Goal: Information Seeking & Learning: Learn about a topic

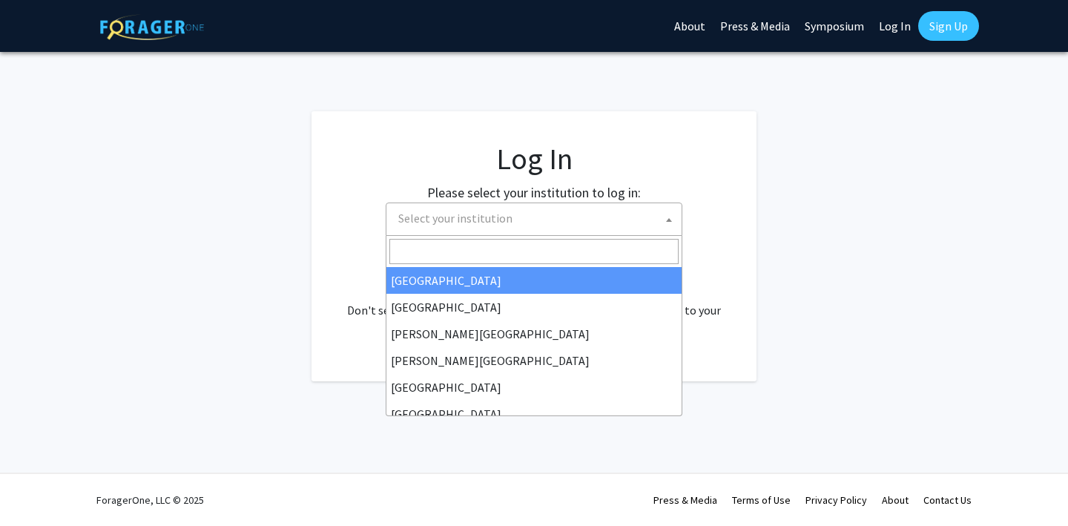
click at [513, 217] on span "Select your institution" at bounding box center [537, 218] width 289 height 30
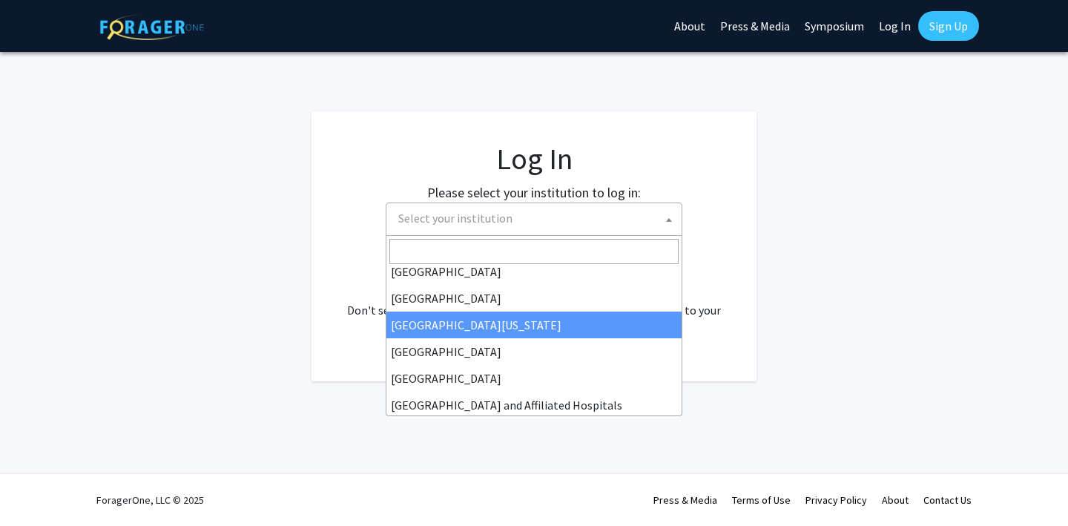
scroll to position [111, 0]
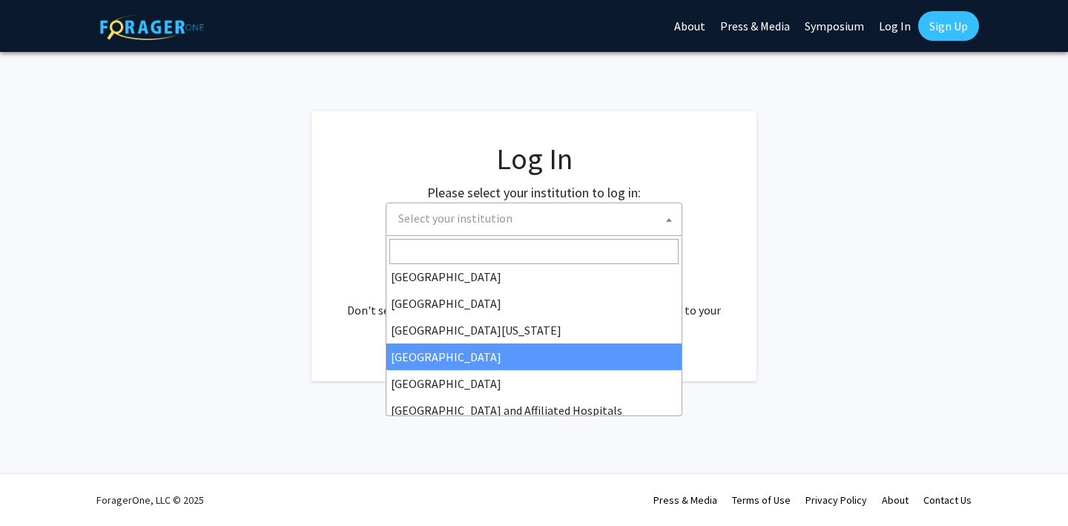
select select "12"
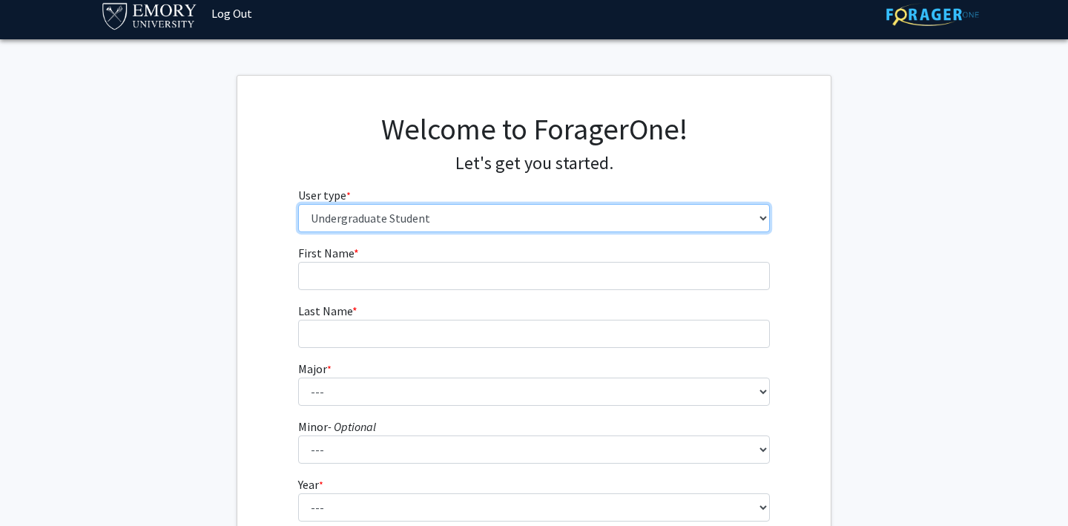
scroll to position [13, 0]
select select "3: doc"
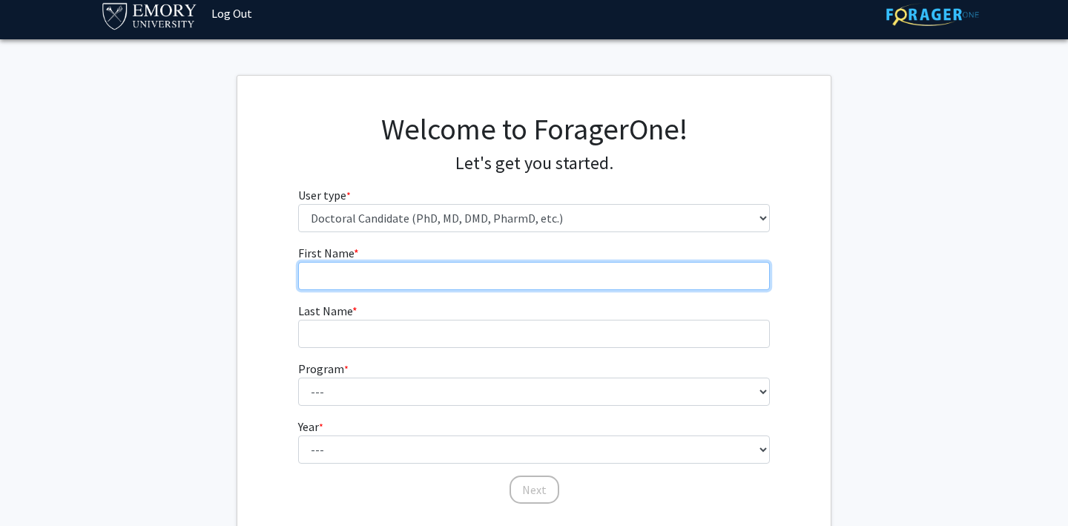
click at [386, 280] on input "First Name * required" at bounding box center [534, 276] width 473 height 28
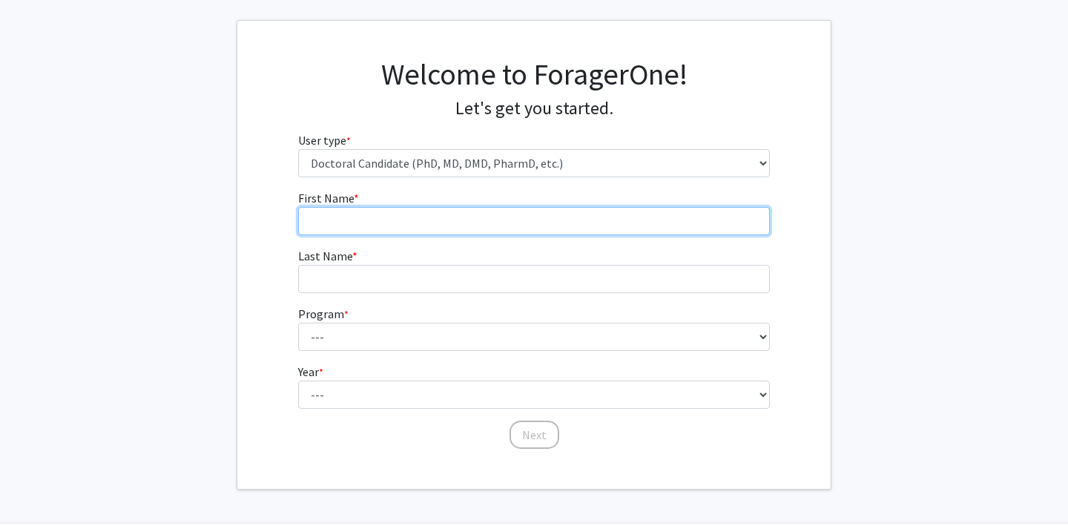
scroll to position [92, 0]
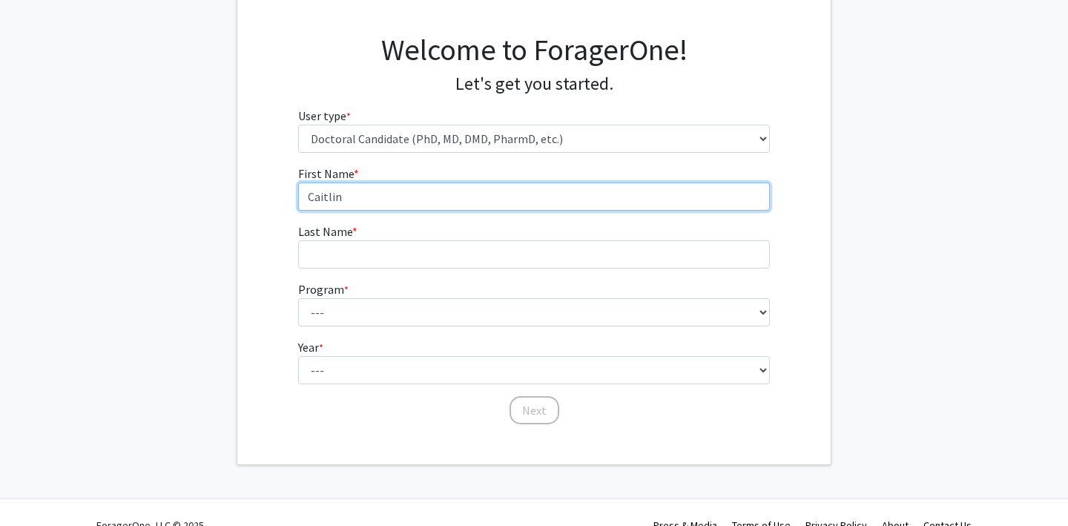
type input "Caitlin"
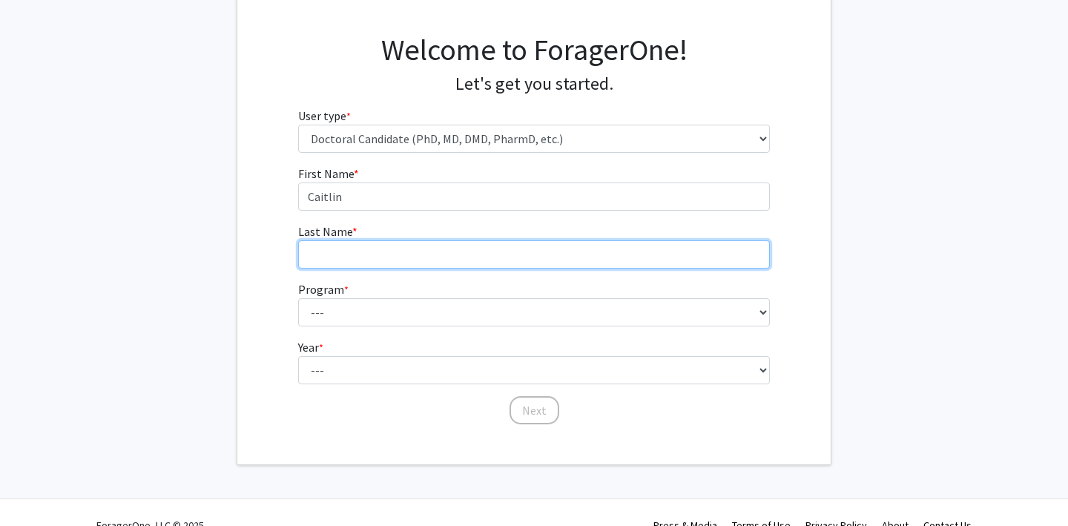
click at [335, 247] on input "Last Name * required" at bounding box center [534, 254] width 473 height 28
type input "[PERSON_NAME]"
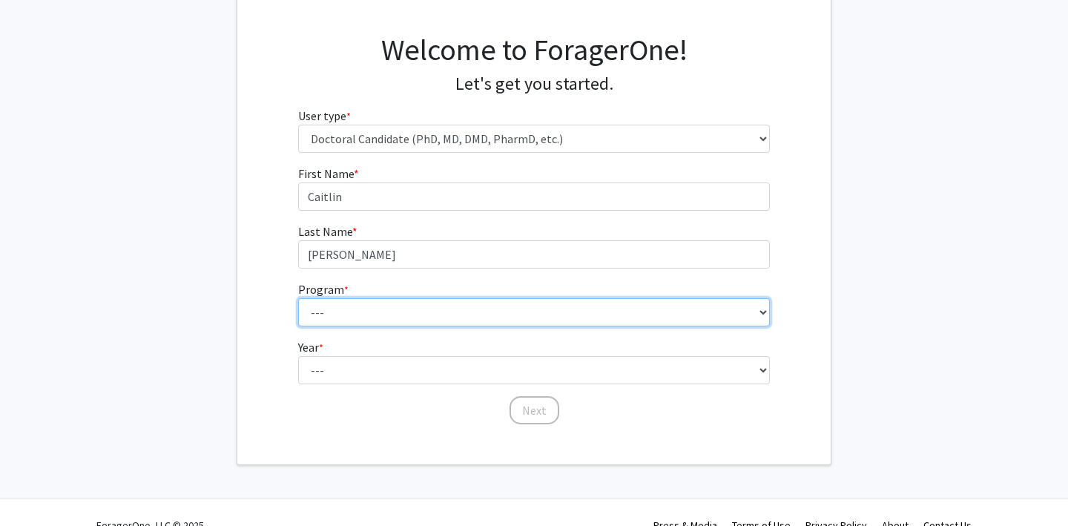
select select "106: 187"
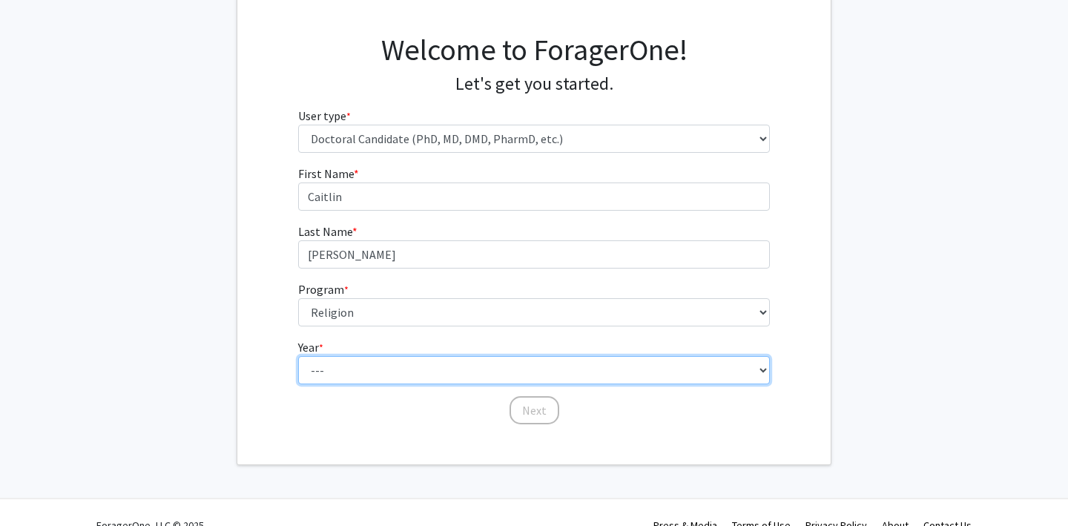
select select "6: sixth_year"
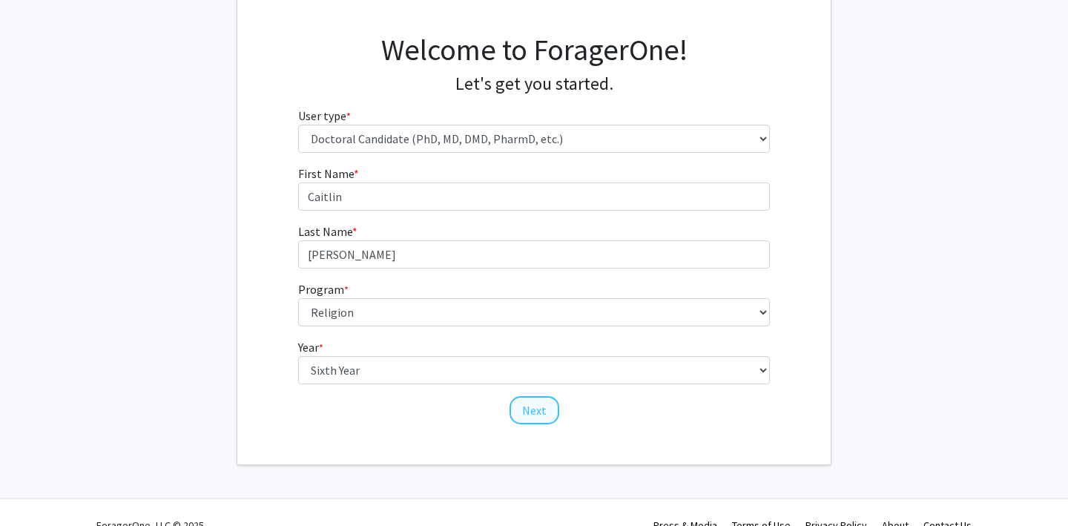
click at [539, 416] on button "Next" at bounding box center [535, 410] width 50 height 28
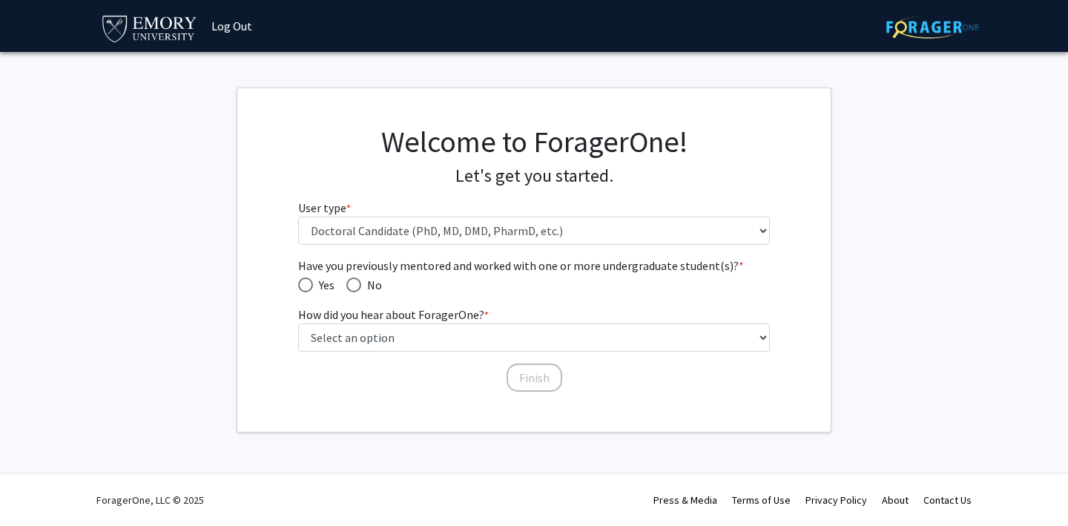
scroll to position [0, 0]
click at [359, 285] on span "Have you previously mentored and worked with one or more undergraduate student(…" at bounding box center [354, 285] width 15 height 15
click at [359, 285] on input "No" at bounding box center [354, 285] width 15 height 15
radio input "true"
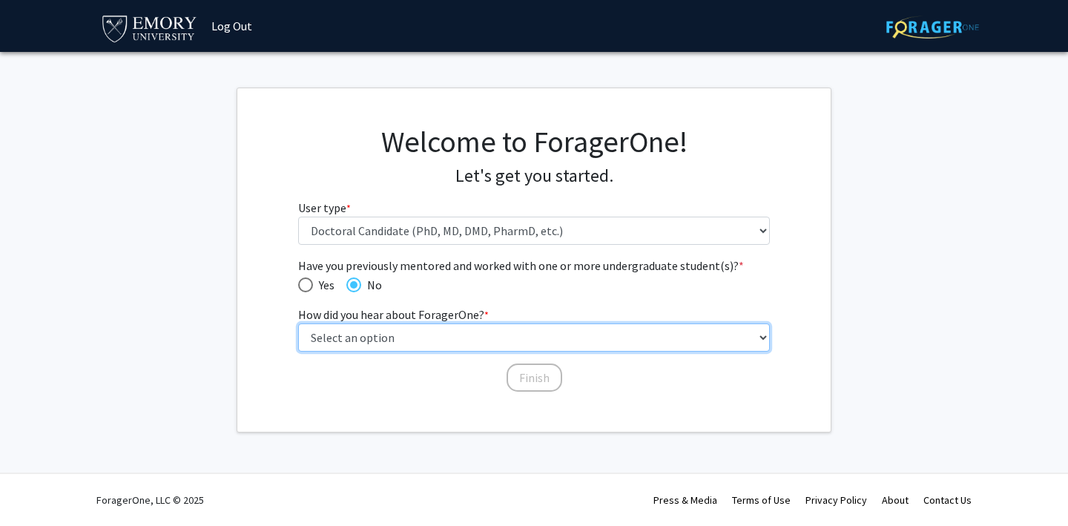
select select "2: faculty_recommendation"
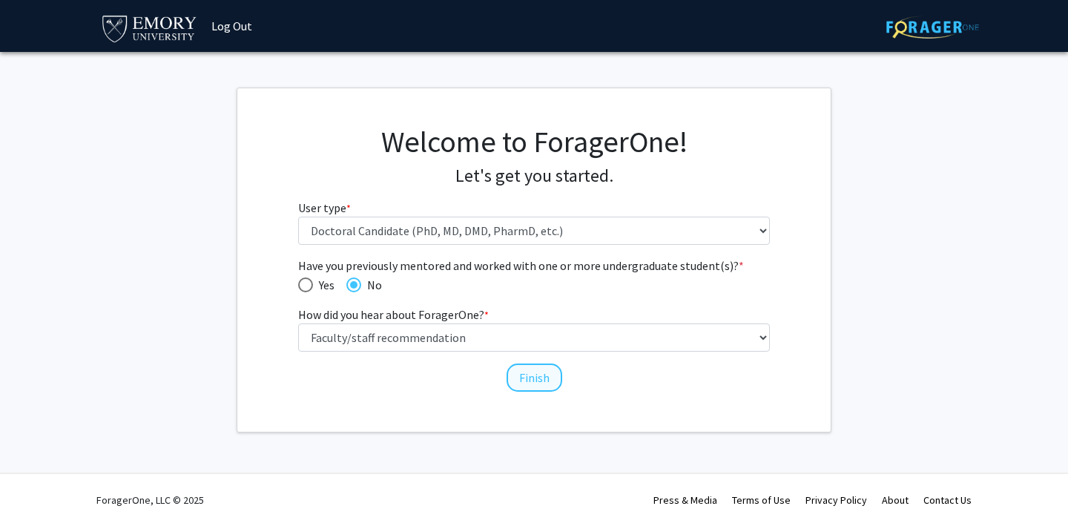
click at [547, 385] on button "Finish" at bounding box center [535, 378] width 56 height 28
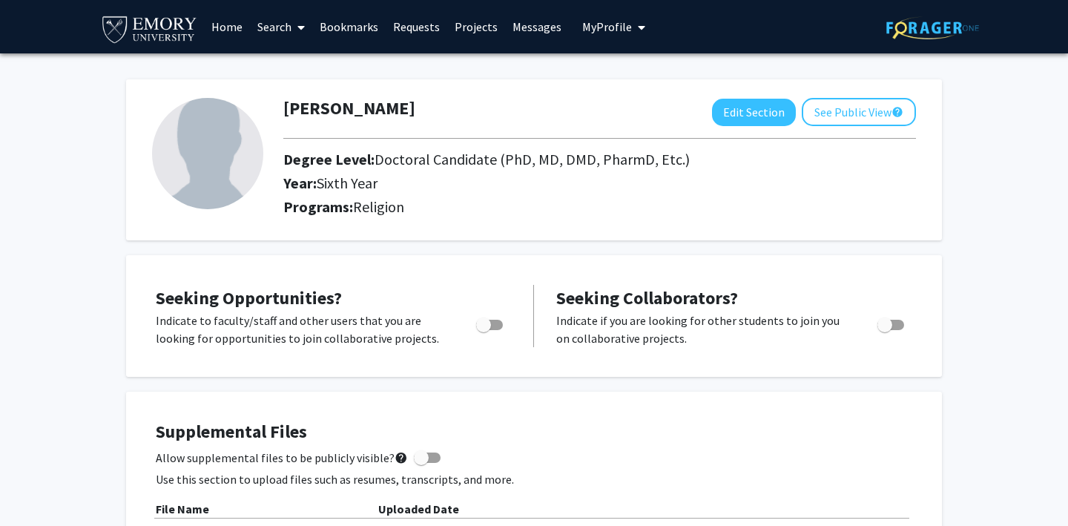
click at [293, 20] on span at bounding box center [298, 27] width 13 height 52
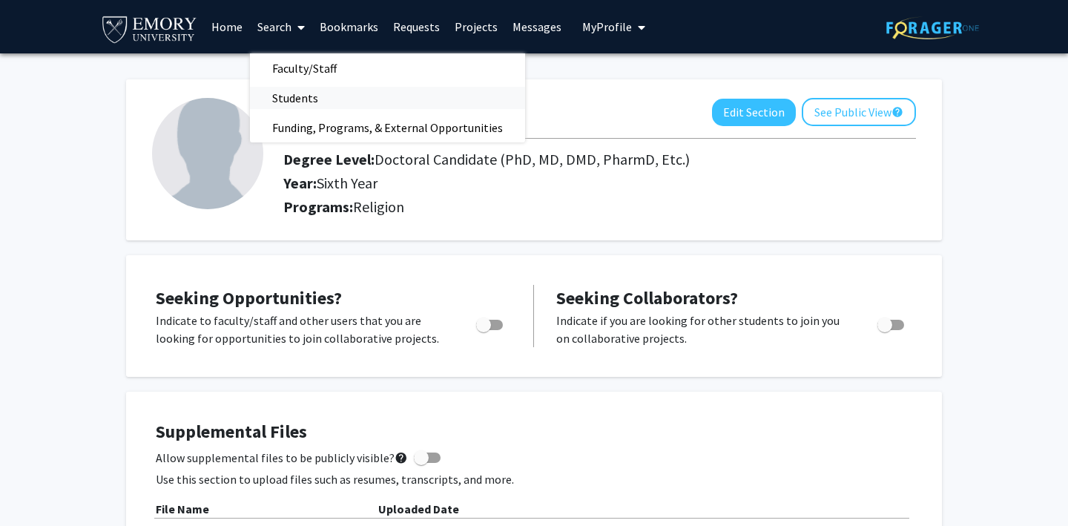
click at [298, 96] on span "Students" at bounding box center [295, 98] width 91 height 30
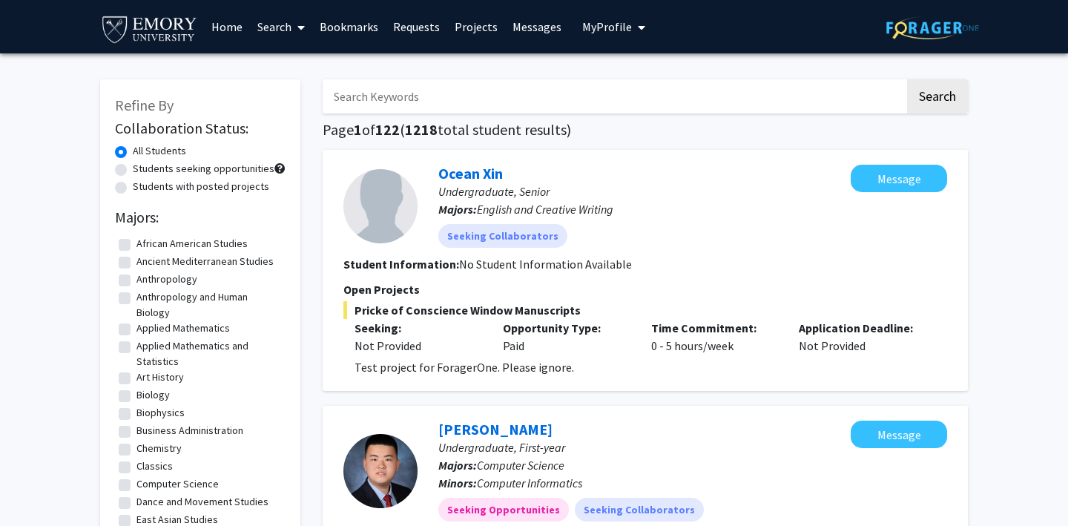
click at [133, 191] on label "Students with posted projects" at bounding box center [201, 187] width 137 height 16
click at [133, 188] on input "Students with posted projects" at bounding box center [138, 184] width 10 height 10
radio input "true"
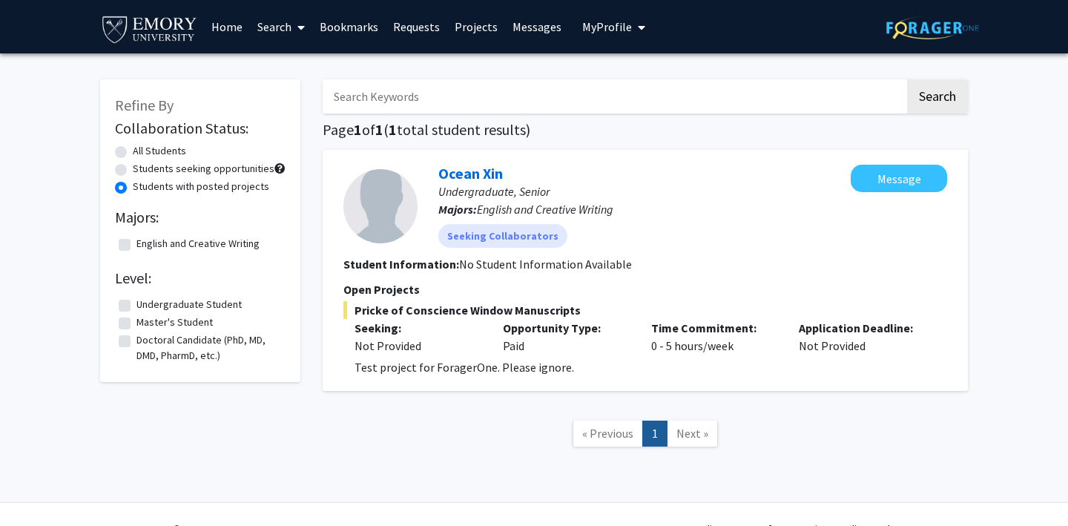
click at [133, 159] on label "All Students" at bounding box center [159, 151] width 53 height 16
click at [133, 153] on input "All Students" at bounding box center [138, 148] width 10 height 10
radio input "true"
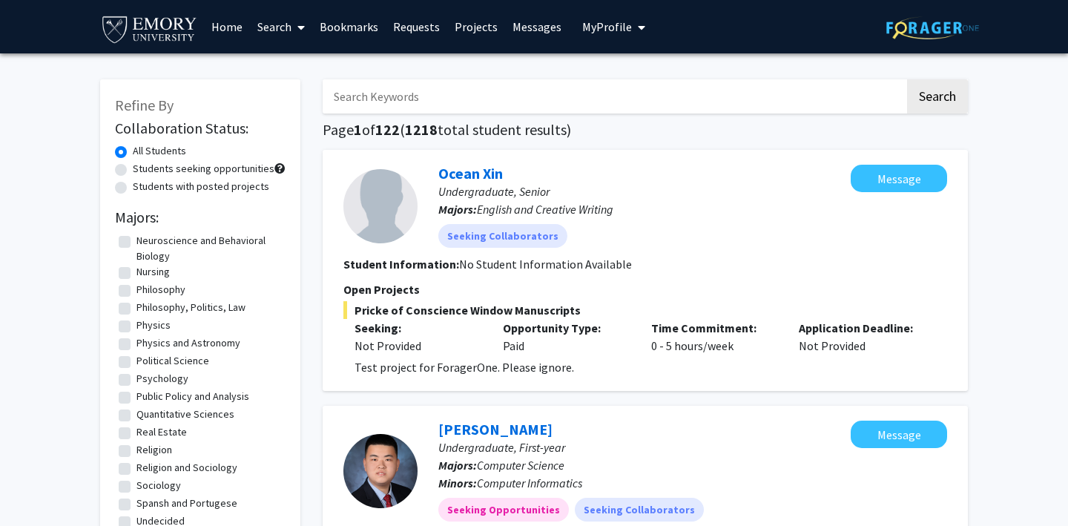
scroll to position [791, 0]
click at [137, 456] on label "Religion" at bounding box center [155, 450] width 36 height 16
click at [137, 452] on input "Religion" at bounding box center [142, 447] width 10 height 10
checkbox input "true"
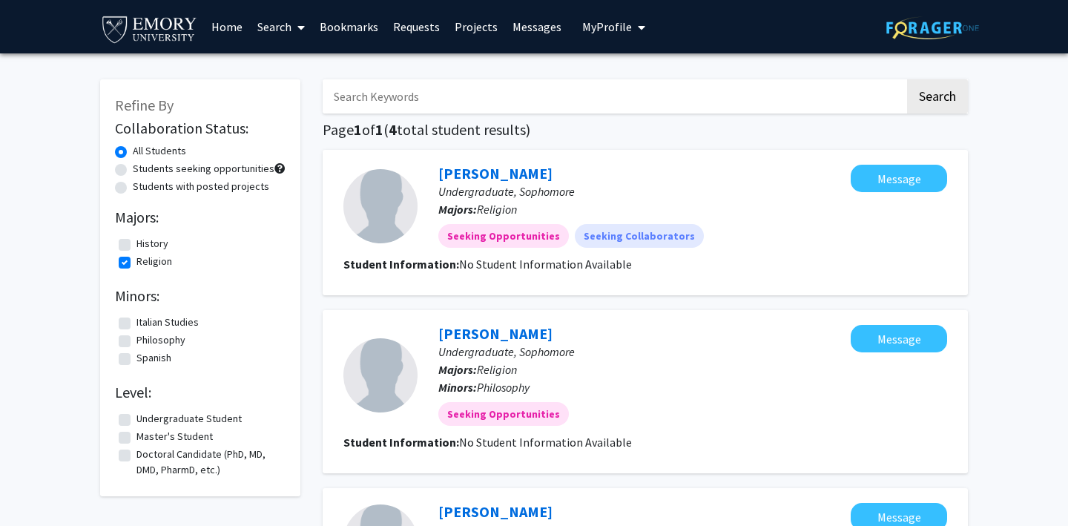
click at [298, 30] on span at bounding box center [298, 27] width 13 height 52
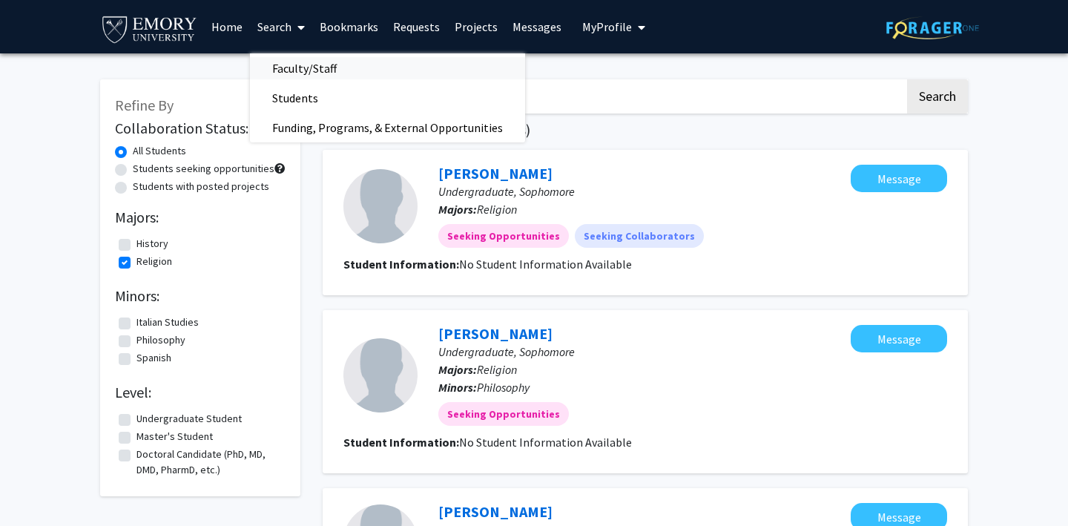
click at [290, 66] on span "Faculty/Staff" at bounding box center [304, 68] width 109 height 30
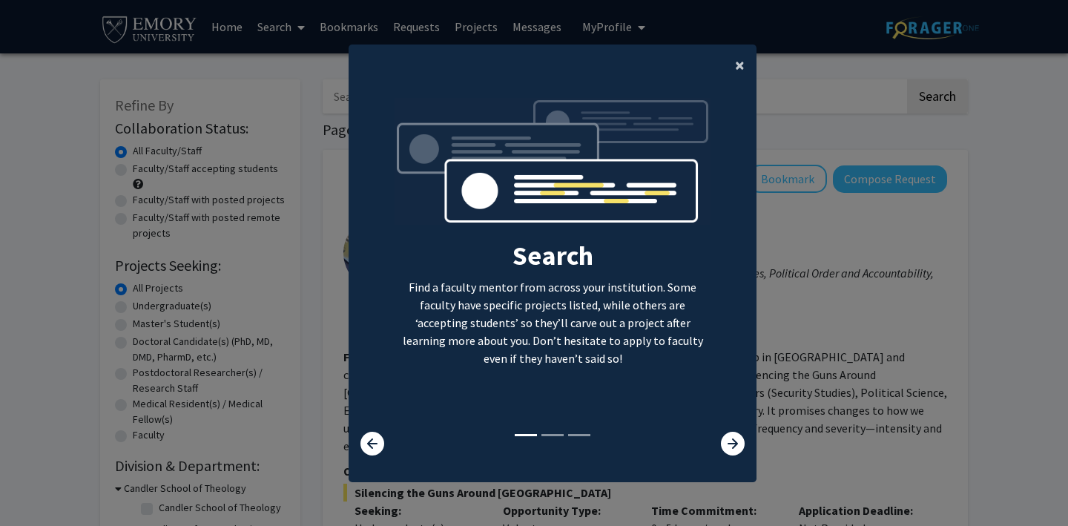
click at [735, 65] on span "×" at bounding box center [740, 64] width 10 height 23
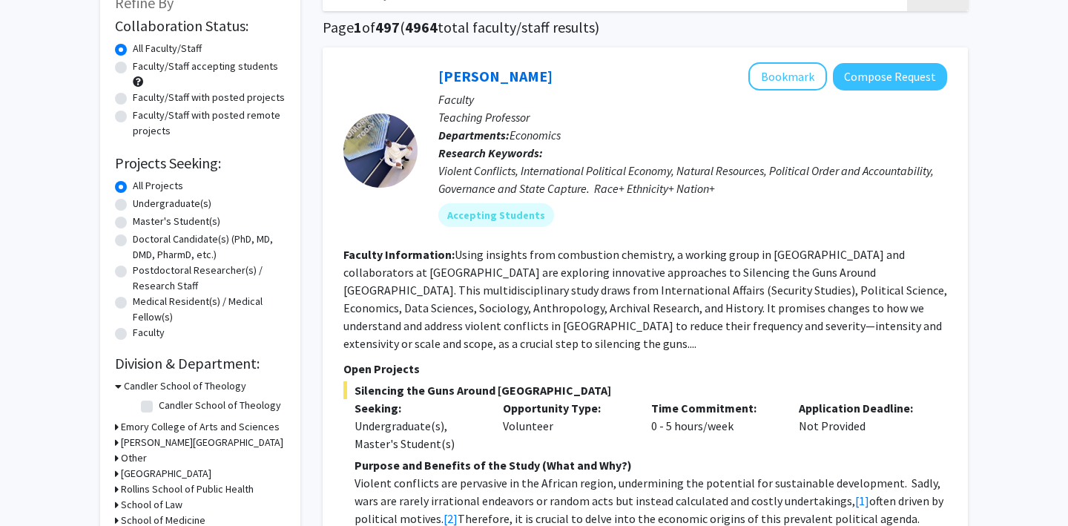
scroll to position [102, 0]
click at [159, 410] on label "Candler School of Theology" at bounding box center [220, 406] width 122 height 16
click at [159, 407] on input "Candler School of Theology" at bounding box center [164, 403] width 10 height 10
checkbox input "true"
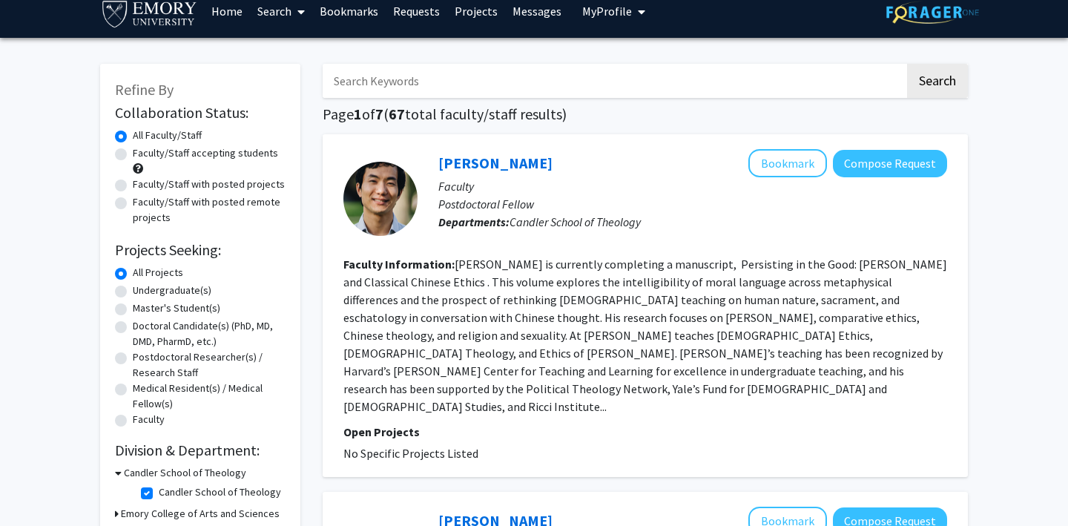
scroll to position [18, 0]
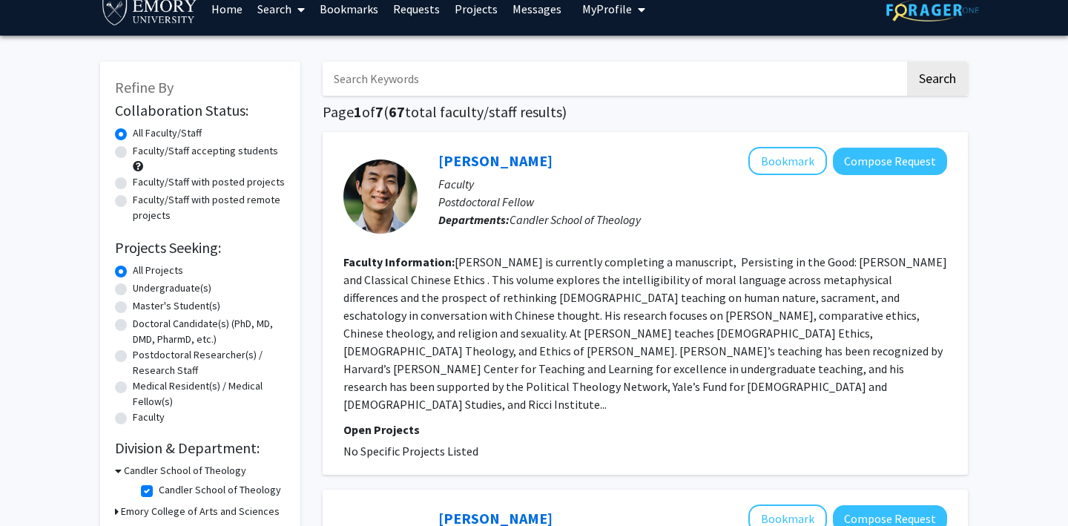
click at [133, 288] on label "Undergraduate(s)" at bounding box center [172, 288] width 79 height 16
click at [133, 288] on input "Undergraduate(s)" at bounding box center [138, 285] width 10 height 10
radio input "true"
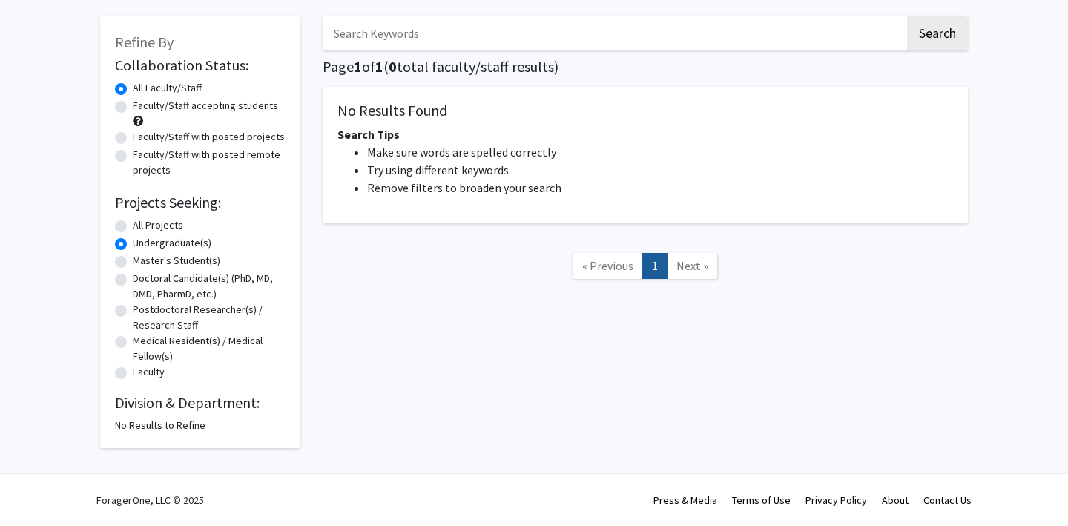
scroll to position [65, 0]
click at [133, 260] on label "Master's Student(s)" at bounding box center [177, 261] width 88 height 16
click at [133, 260] on input "Master's Student(s)" at bounding box center [138, 258] width 10 height 10
radio input "true"
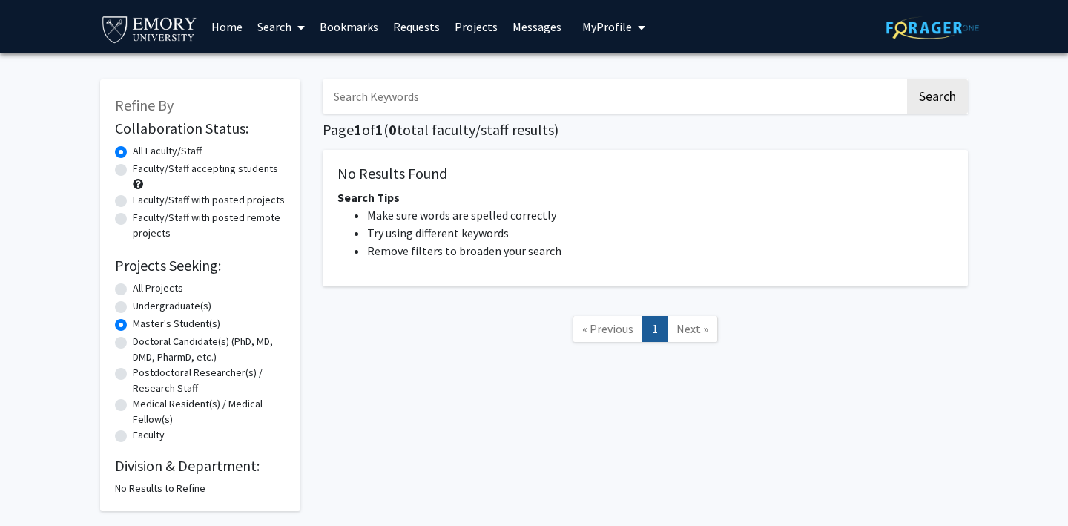
click at [133, 306] on label "Undergraduate(s)" at bounding box center [172, 306] width 79 height 16
click at [133, 306] on input "Undergraduate(s)" at bounding box center [138, 303] width 10 height 10
radio input "true"
click at [133, 295] on label "All Projects" at bounding box center [158, 288] width 50 height 16
click at [133, 290] on input "All Projects" at bounding box center [138, 285] width 10 height 10
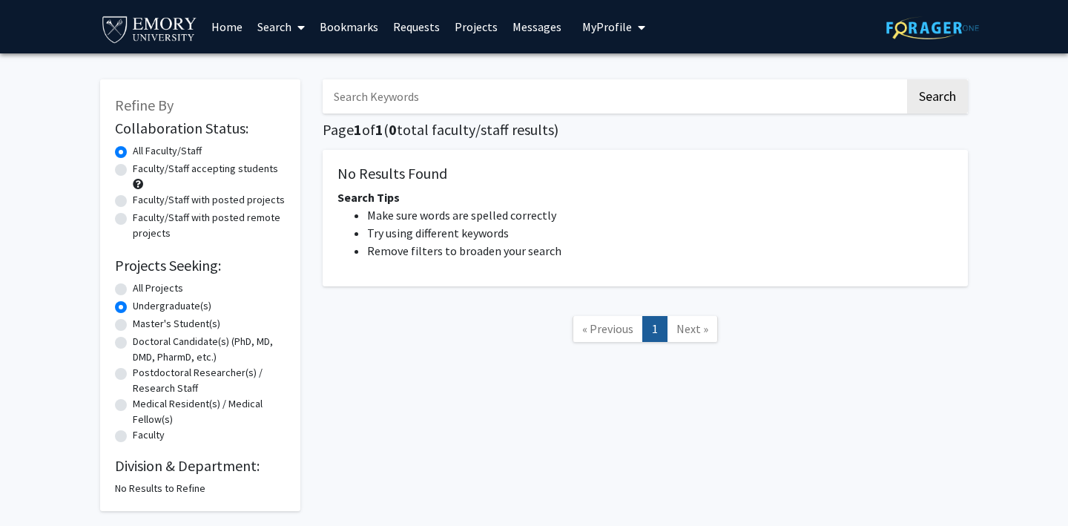
radio input "true"
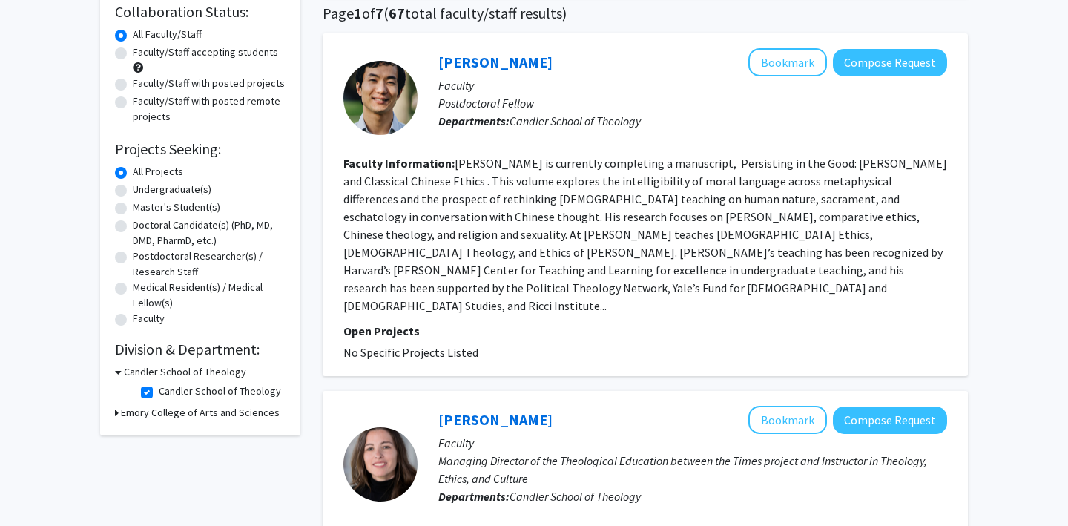
scroll to position [117, 0]
click at [124, 374] on h3 "Candler School of Theology" at bounding box center [185, 372] width 122 height 16
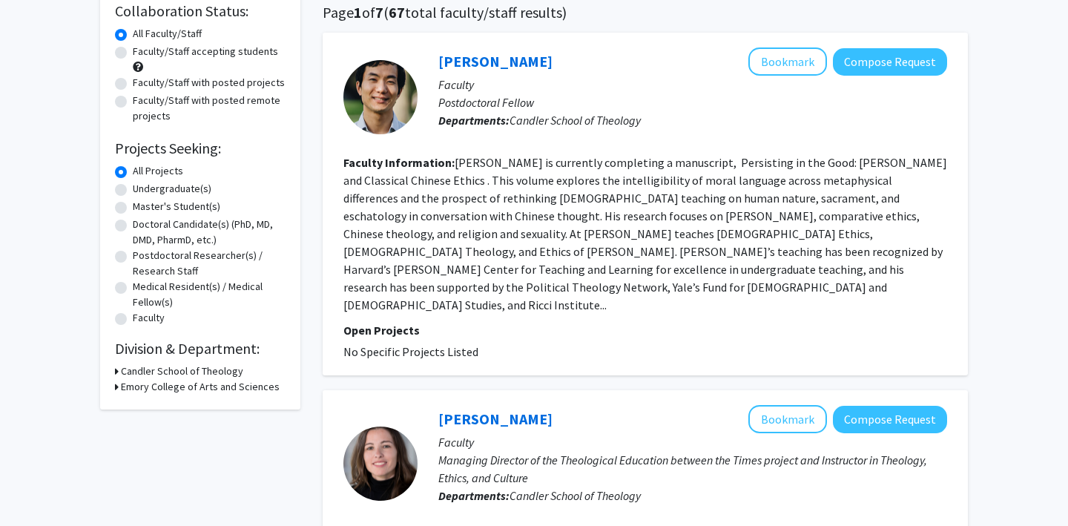
click at [120, 369] on div "Candler School of Theology" at bounding box center [200, 372] width 171 height 16
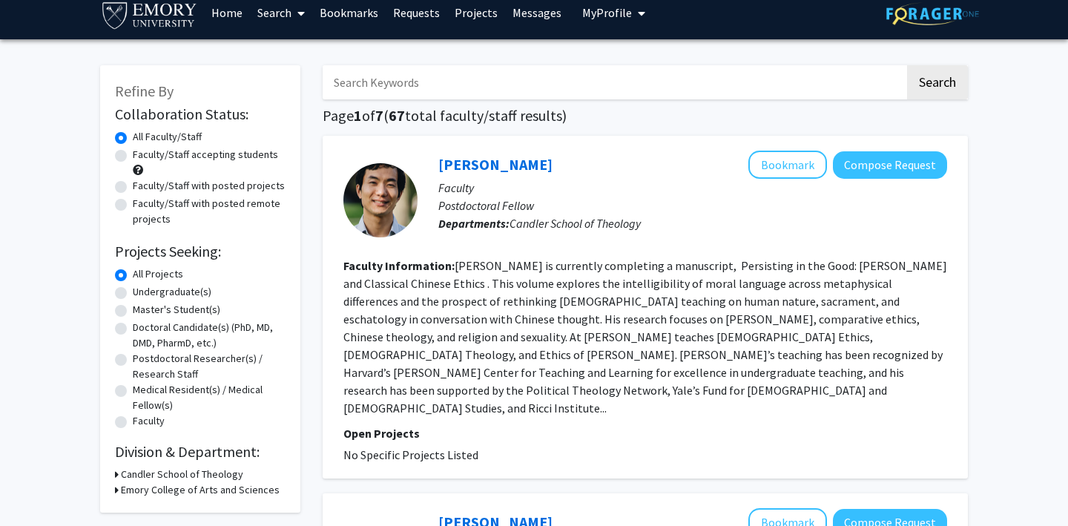
scroll to position [15, 0]
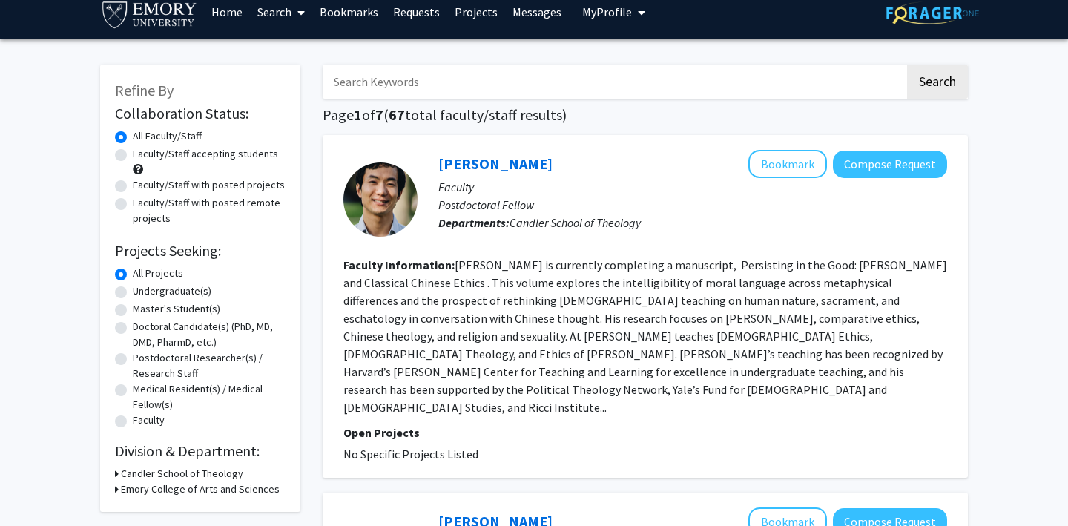
click at [133, 161] on label "Faculty/Staff accepting students" at bounding box center [205, 154] width 145 height 16
click at [133, 156] on input "Faculty/Staff accepting students" at bounding box center [138, 151] width 10 height 10
radio input "true"
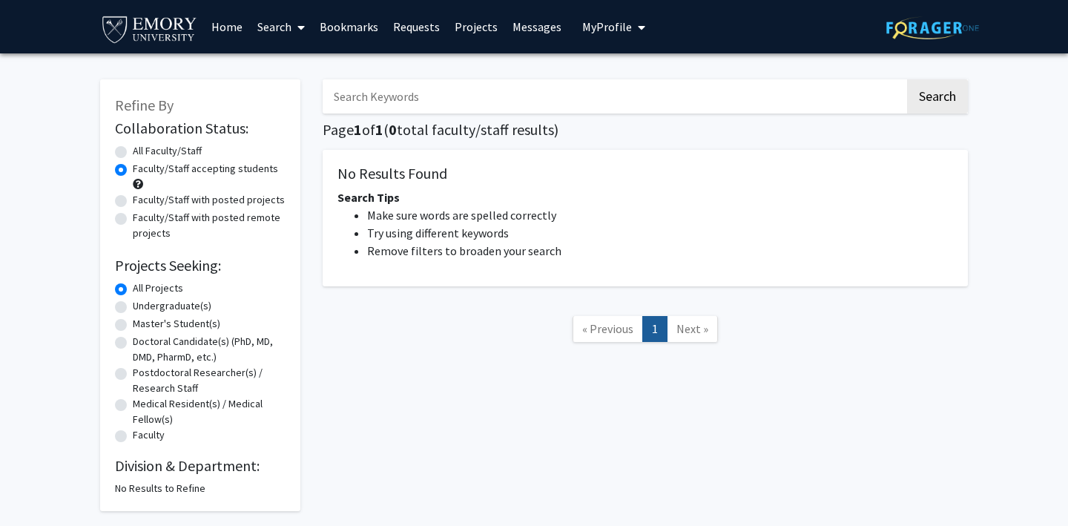
click at [133, 206] on label "Faculty/Staff with posted projects" at bounding box center [209, 200] width 152 height 16
click at [133, 202] on input "Faculty/Staff with posted projects" at bounding box center [138, 197] width 10 height 10
radio input "true"
click at [133, 226] on label "Faculty/Staff with posted remote projects" at bounding box center [209, 225] width 153 height 31
click at [133, 220] on input "Faculty/Staff with posted remote projects" at bounding box center [138, 215] width 10 height 10
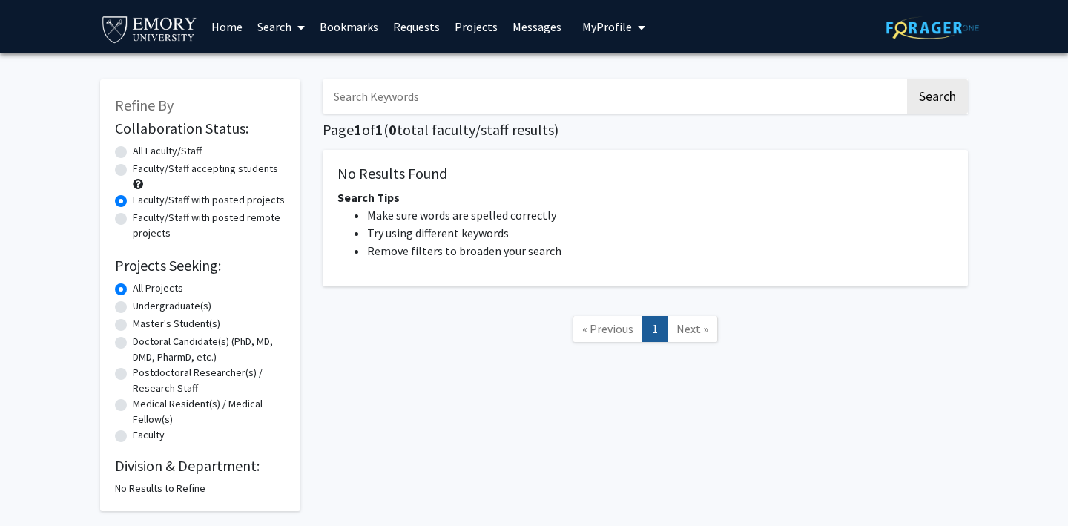
radio input "true"
click at [133, 159] on label "All Faculty/Staff" at bounding box center [167, 151] width 69 height 16
click at [133, 153] on input "All Faculty/Staff" at bounding box center [138, 148] width 10 height 10
radio input "true"
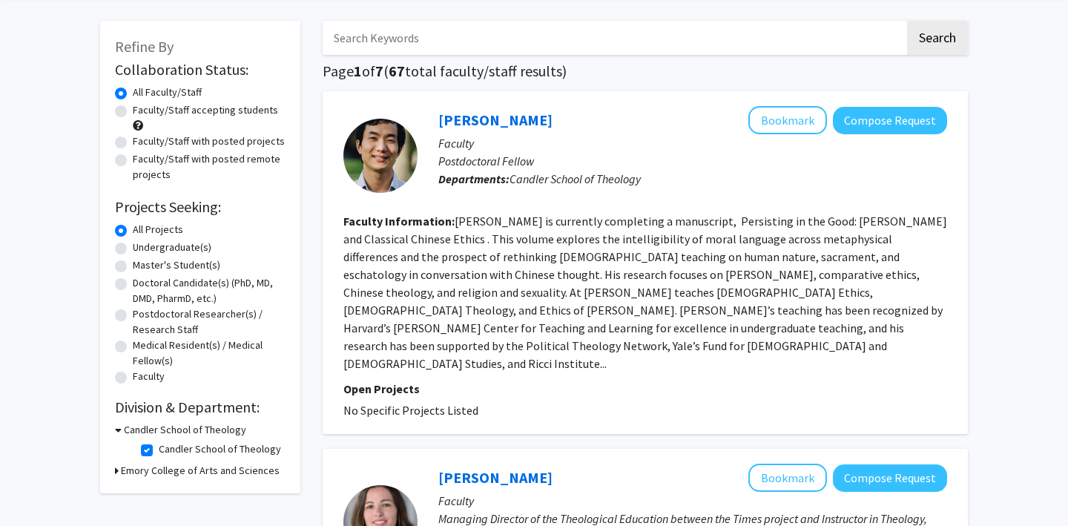
scroll to position [67, 0]
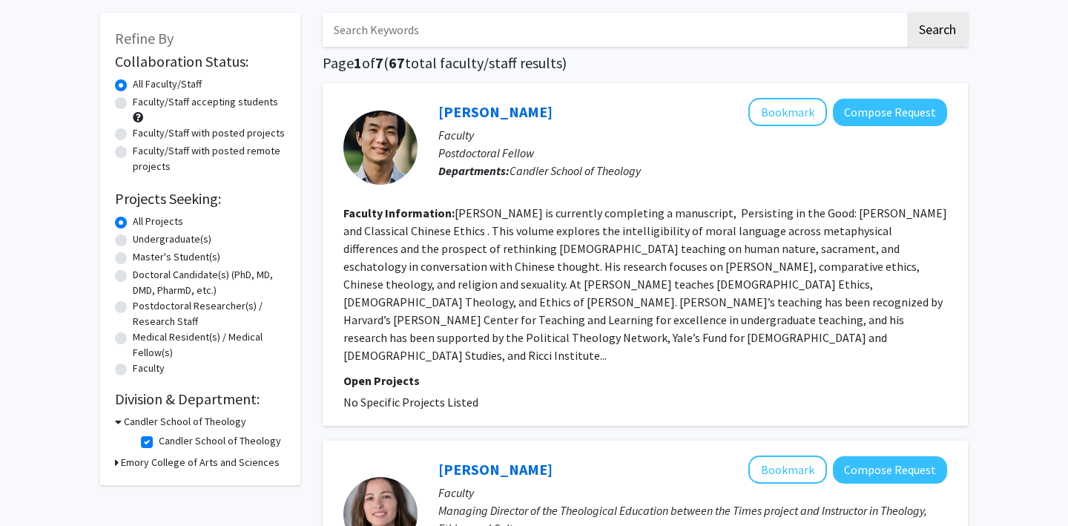
click at [144, 438] on fg-checkbox "[PERSON_NAME] School of Theology [PERSON_NAME] School of Theology" at bounding box center [211, 442] width 141 height 18
click at [159, 442] on label "Candler School of Theology" at bounding box center [220, 441] width 122 height 16
click at [159, 442] on input "Candler School of Theology" at bounding box center [164, 438] width 10 height 10
checkbox input "false"
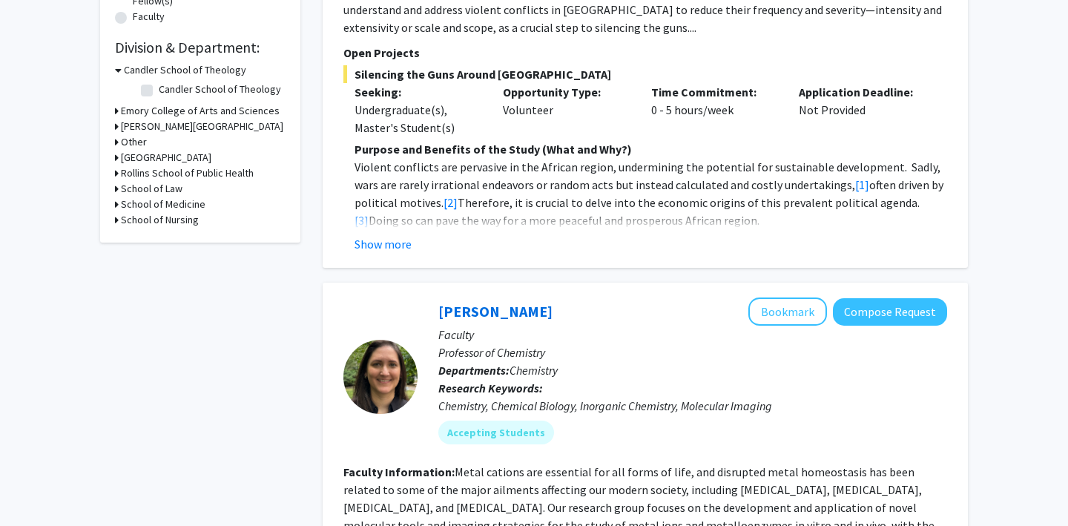
scroll to position [421, 0]
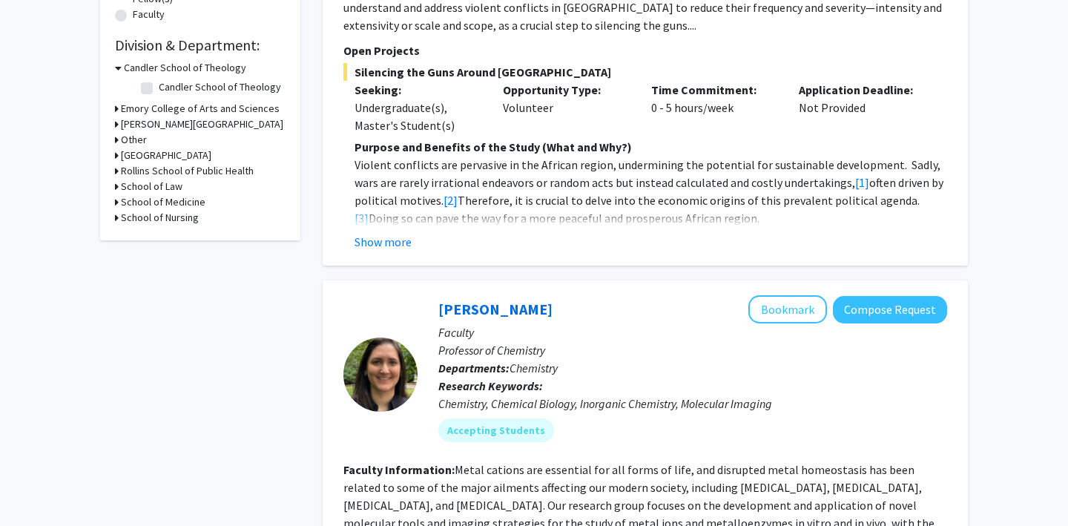
click at [121, 125] on h3 "[PERSON_NAME][GEOGRAPHIC_DATA]" at bounding box center [202, 124] width 162 height 16
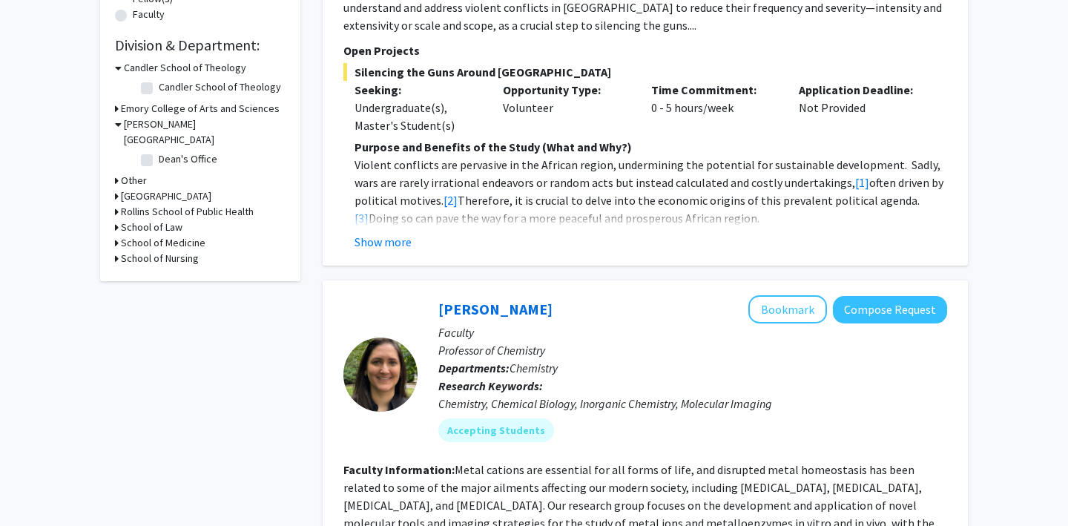
click at [121, 125] on div "[PERSON_NAME][GEOGRAPHIC_DATA]" at bounding box center [200, 131] width 171 height 31
click at [121, 126] on div "[PERSON_NAME][GEOGRAPHIC_DATA]" at bounding box center [200, 131] width 171 height 31
click at [116, 123] on icon at bounding box center [118, 124] width 7 height 16
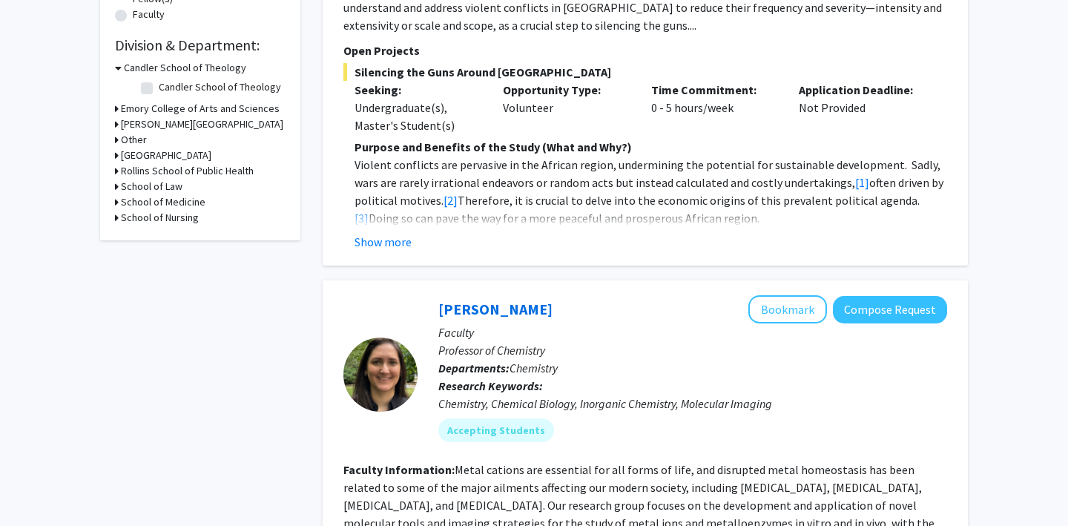
click at [116, 108] on icon at bounding box center [117, 109] width 4 height 16
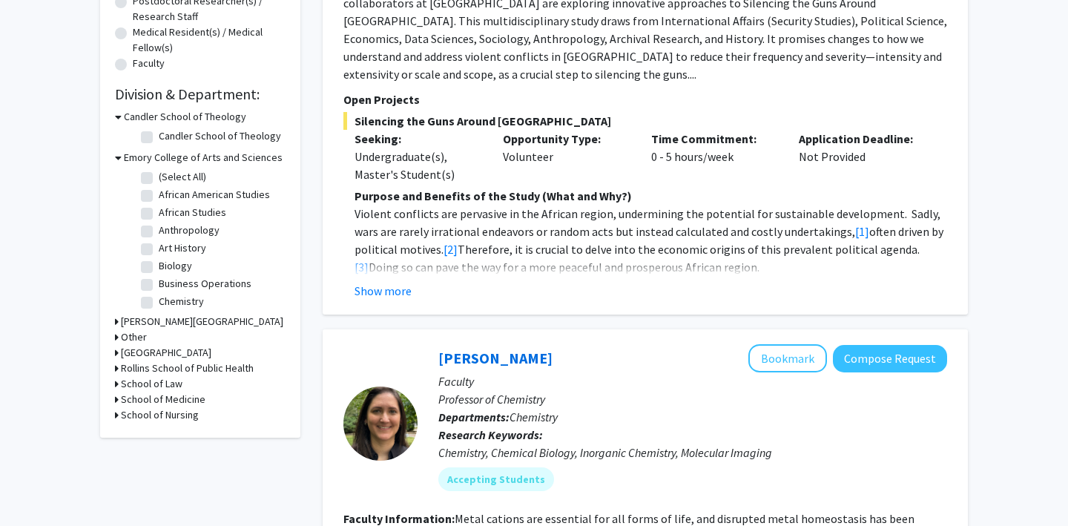
scroll to position [370, 0]
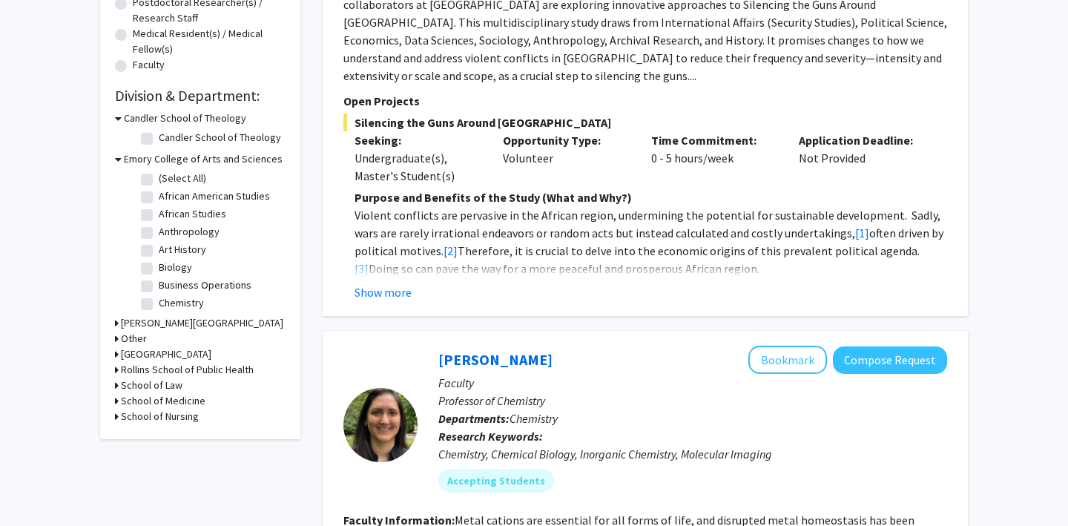
click at [159, 183] on label "(Select All)" at bounding box center [182, 179] width 47 height 16
click at [159, 180] on input "(Select All)" at bounding box center [164, 176] width 10 height 10
checkbox input "true"
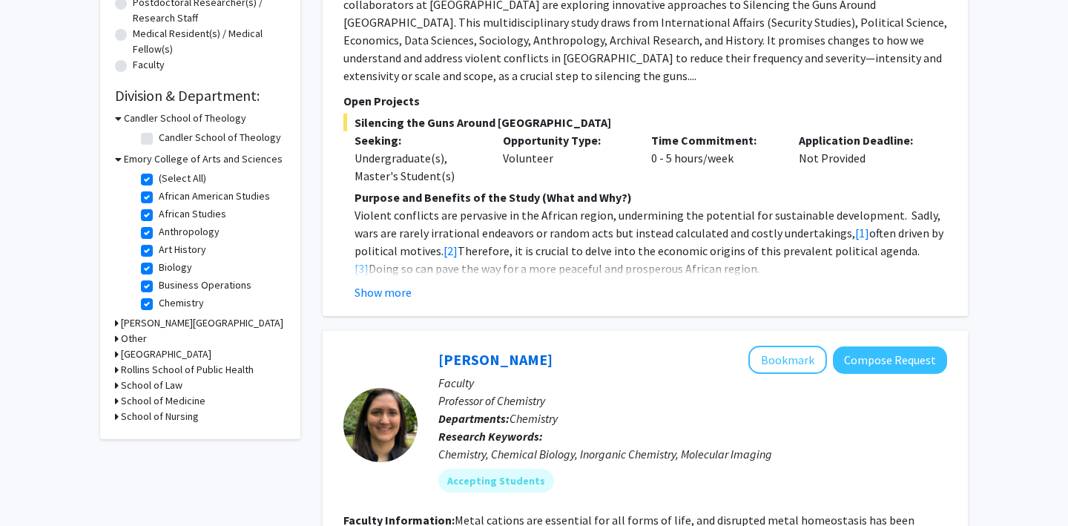
checkbox input "true"
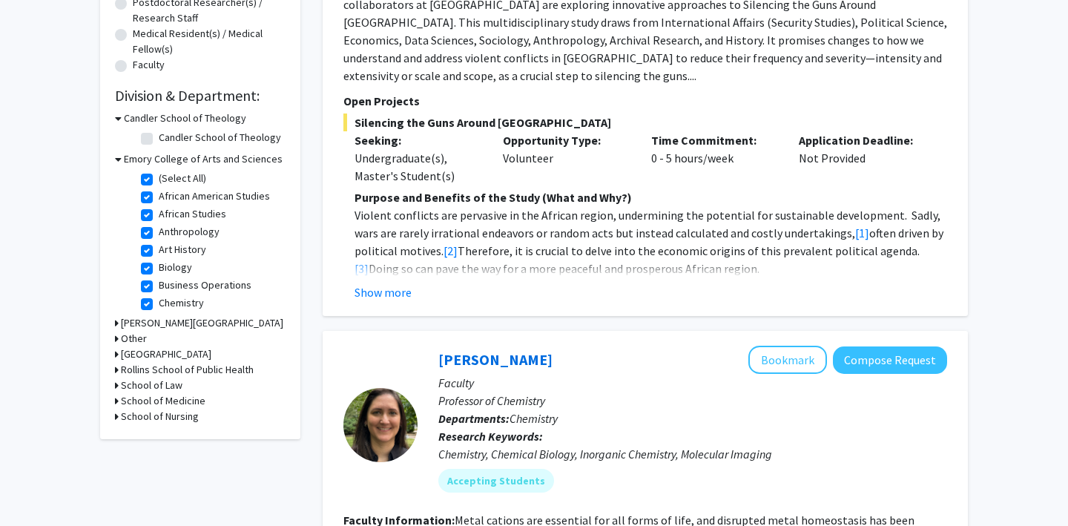
checkbox input "true"
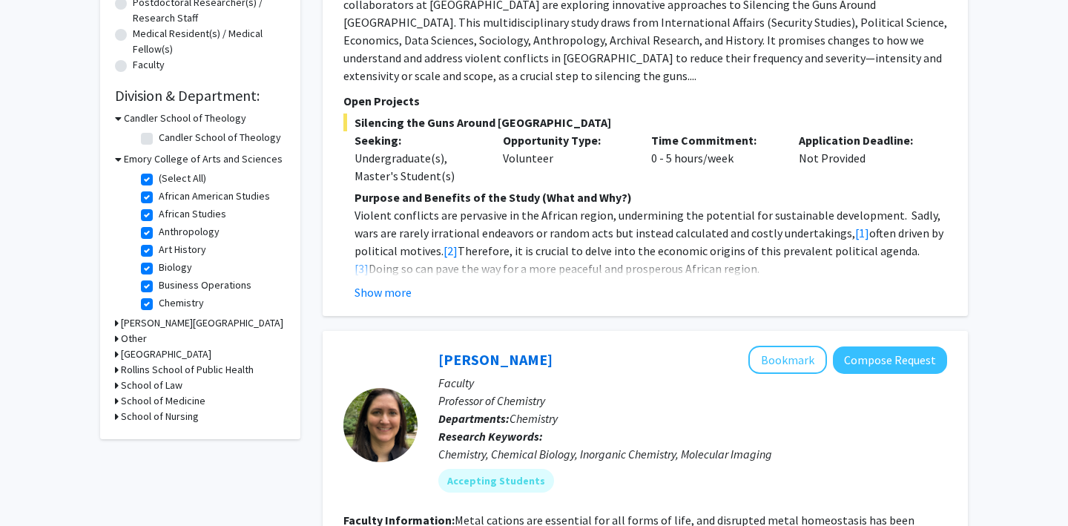
checkbox input "true"
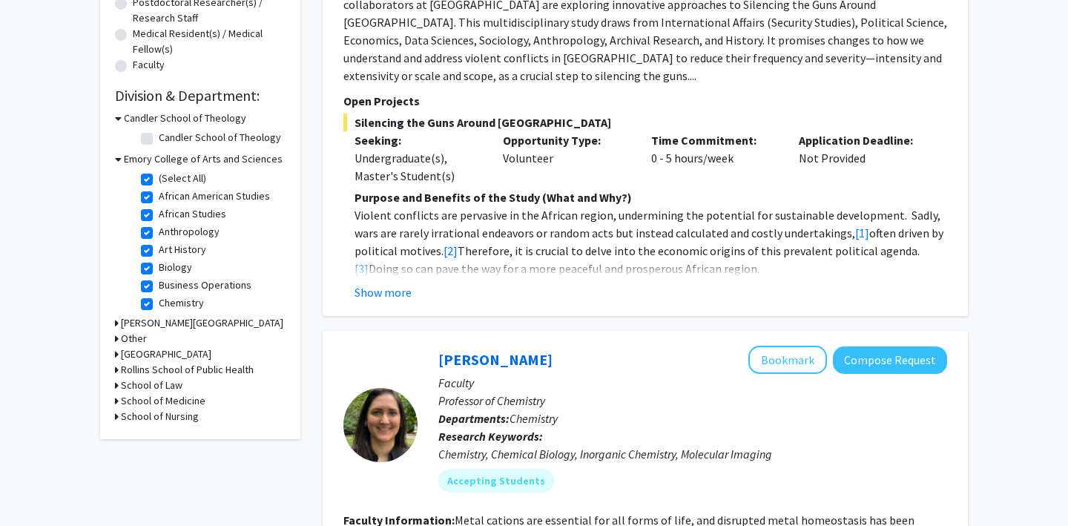
checkbox input "true"
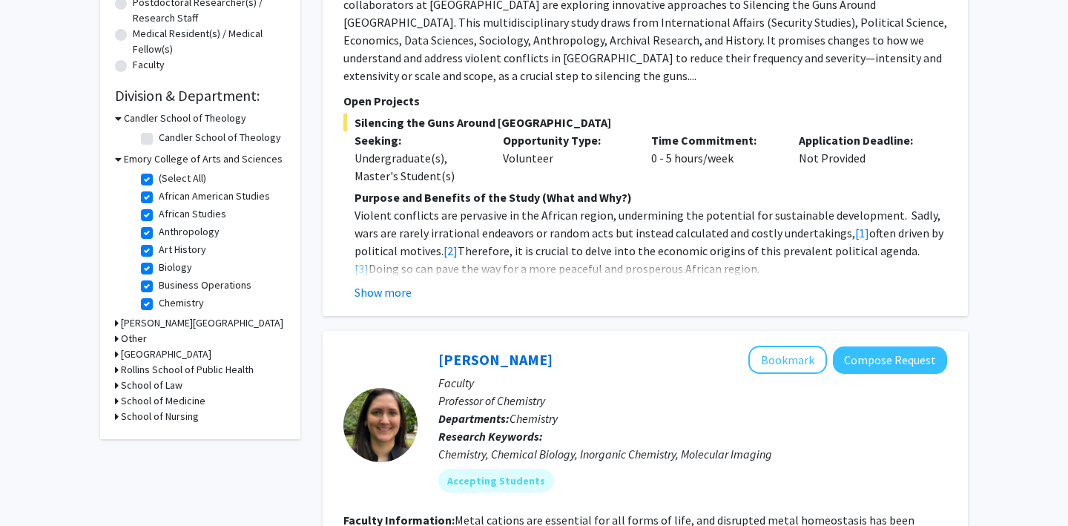
checkbox input "true"
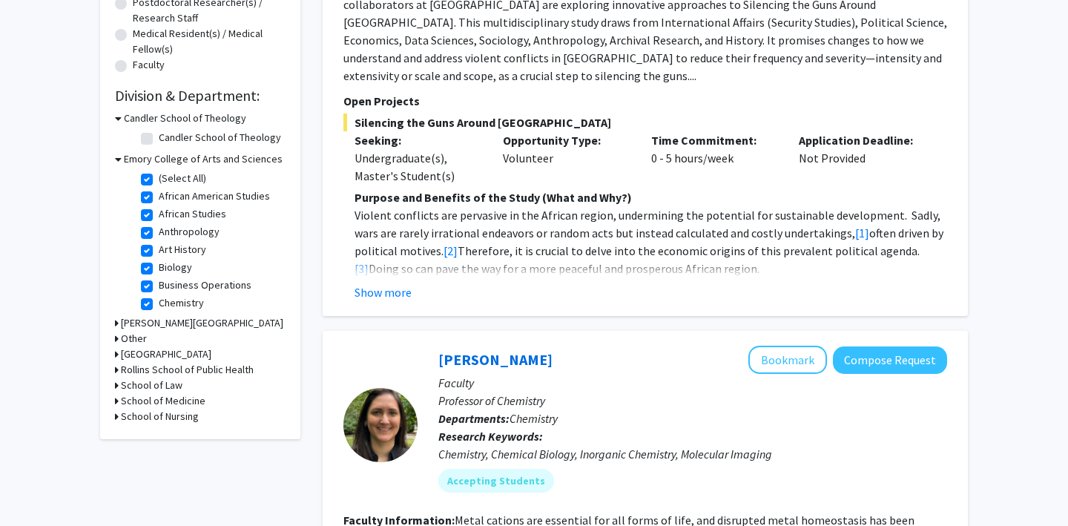
checkbox input "true"
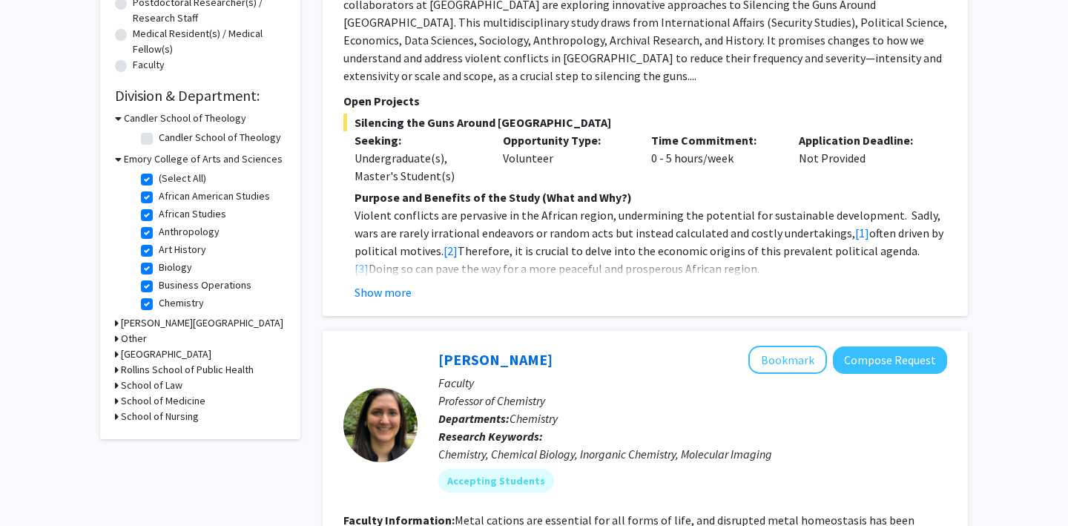
checkbox input "true"
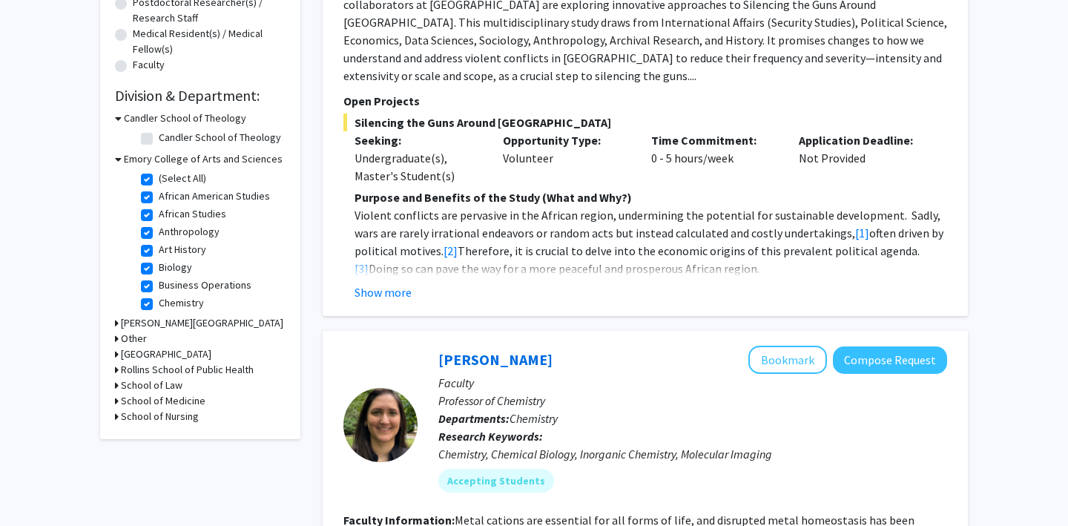
checkbox input "true"
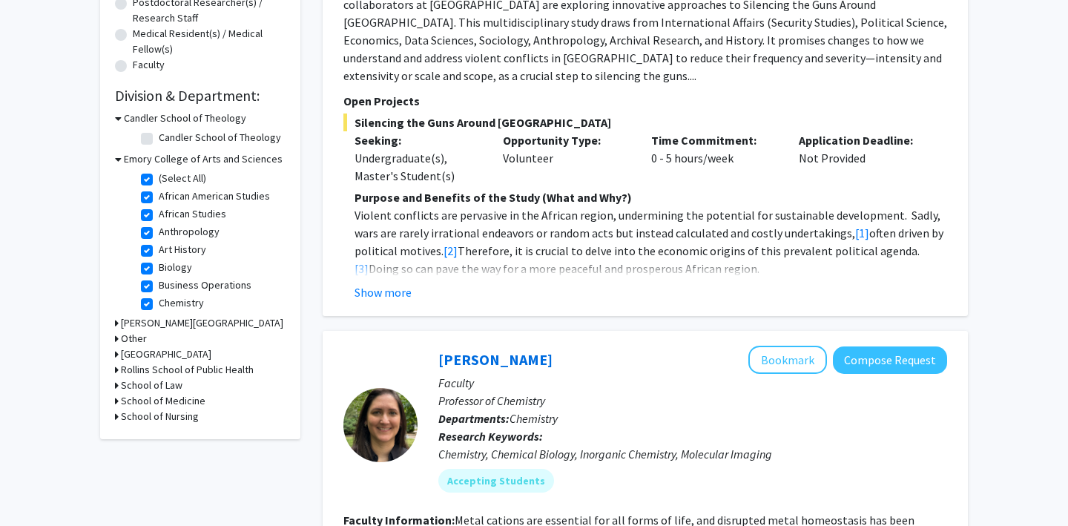
checkbox input "true"
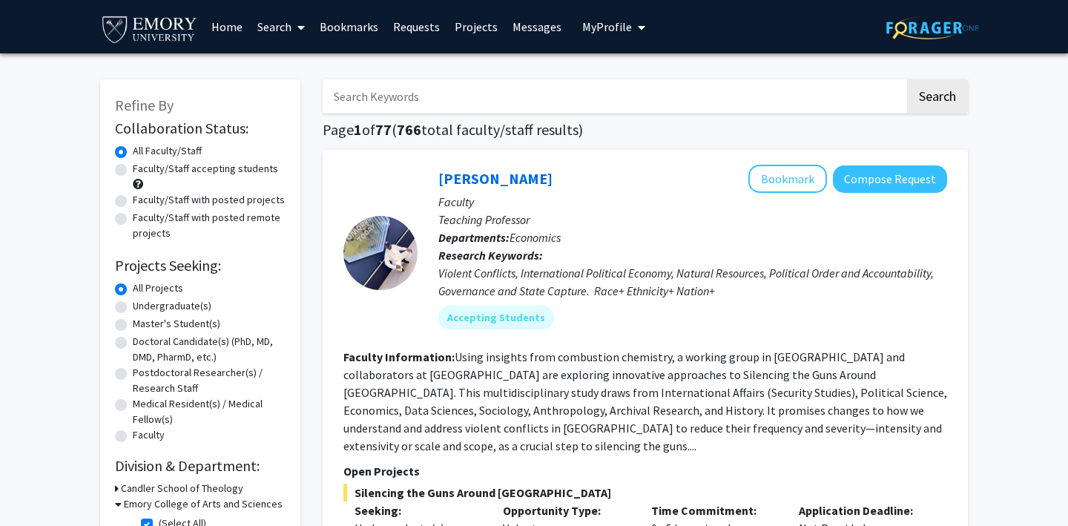
click at [133, 289] on label "All Projects" at bounding box center [158, 288] width 50 height 16
click at [133, 289] on input "All Projects" at bounding box center [138, 285] width 10 height 10
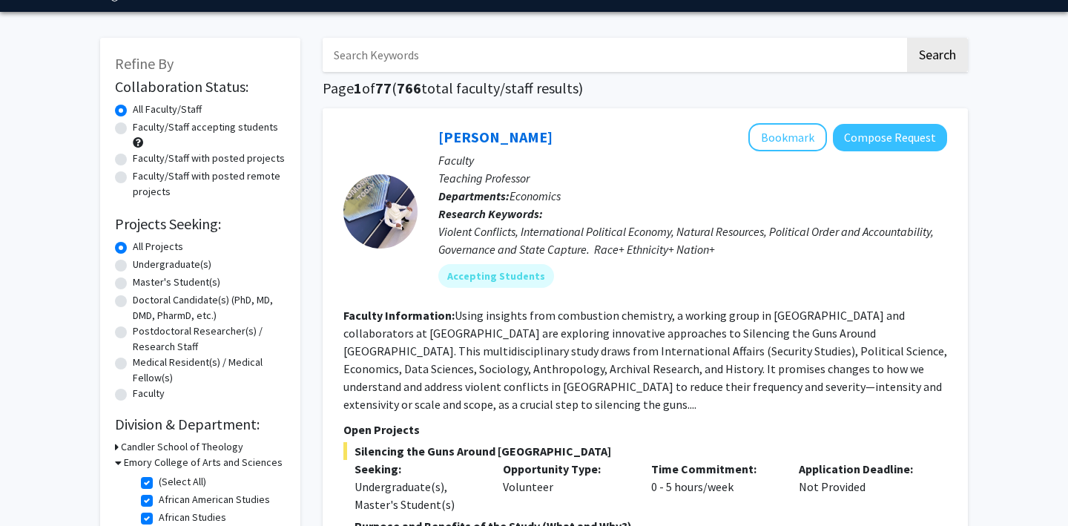
scroll to position [1, 0]
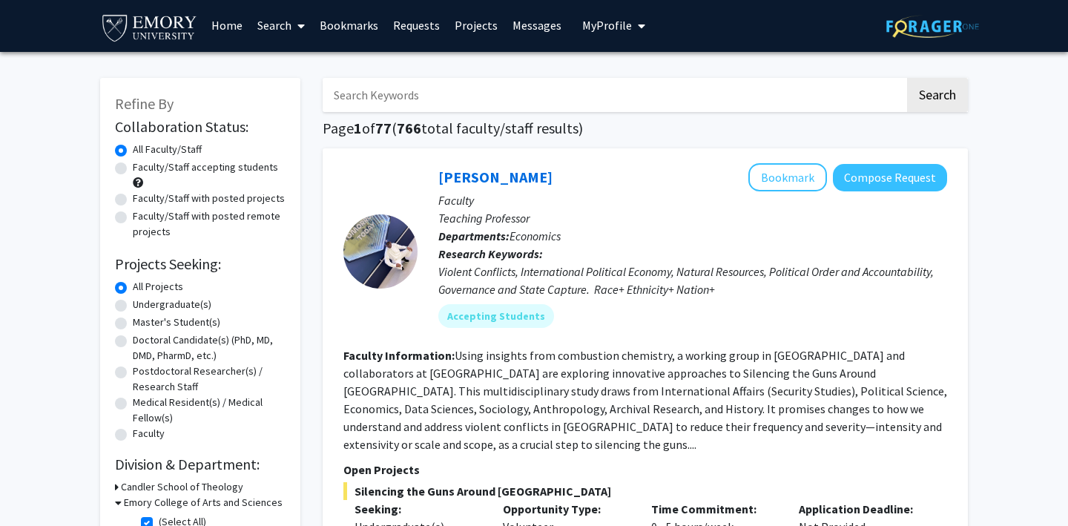
click at [133, 312] on label "Undergraduate(s)" at bounding box center [172, 305] width 79 height 16
click at [133, 306] on input "Undergraduate(s)" at bounding box center [138, 302] width 10 height 10
radio input "true"
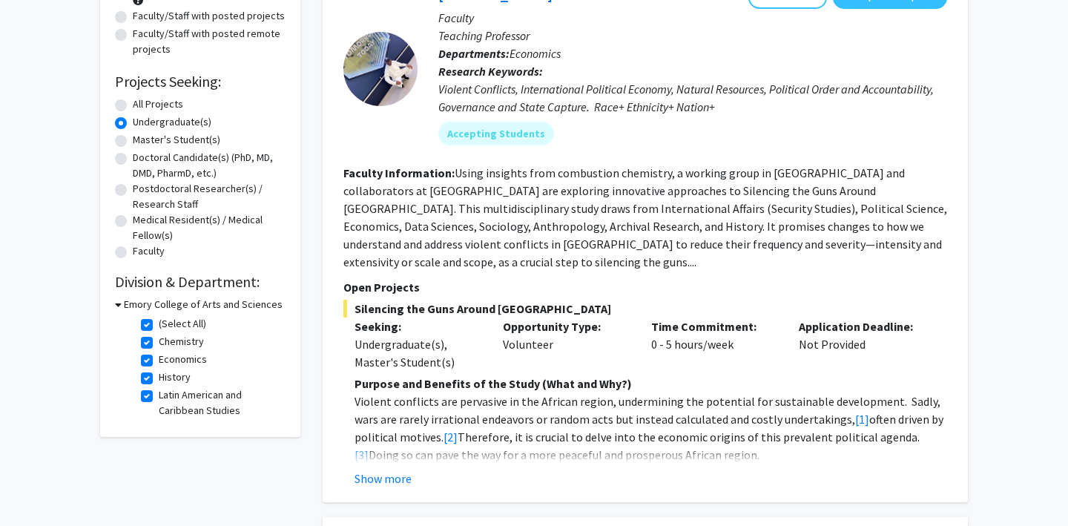
scroll to position [184, 0]
click at [133, 107] on label "All Projects" at bounding box center [158, 104] width 50 height 16
click at [133, 106] on input "All Projects" at bounding box center [138, 101] width 10 height 10
radio input "true"
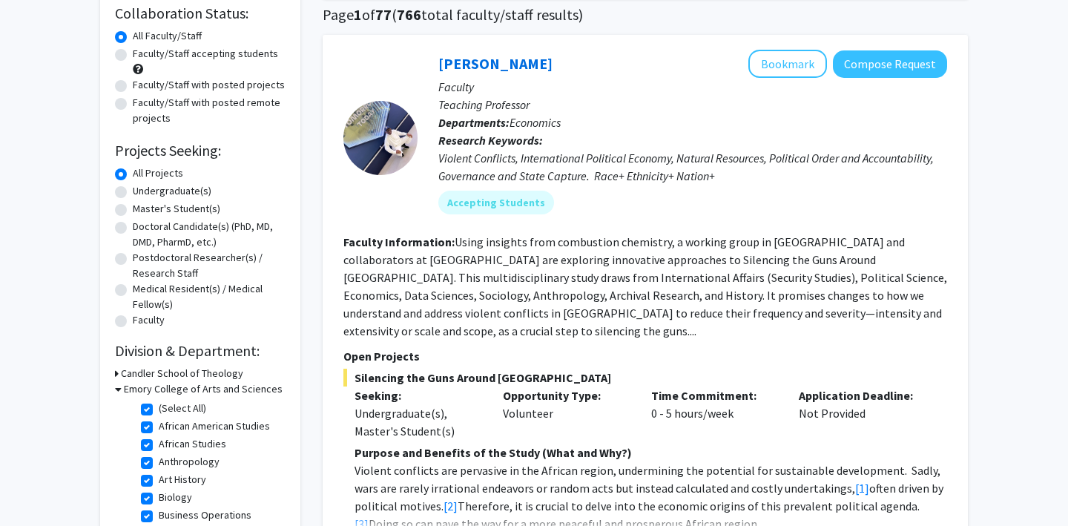
scroll to position [103, 0]
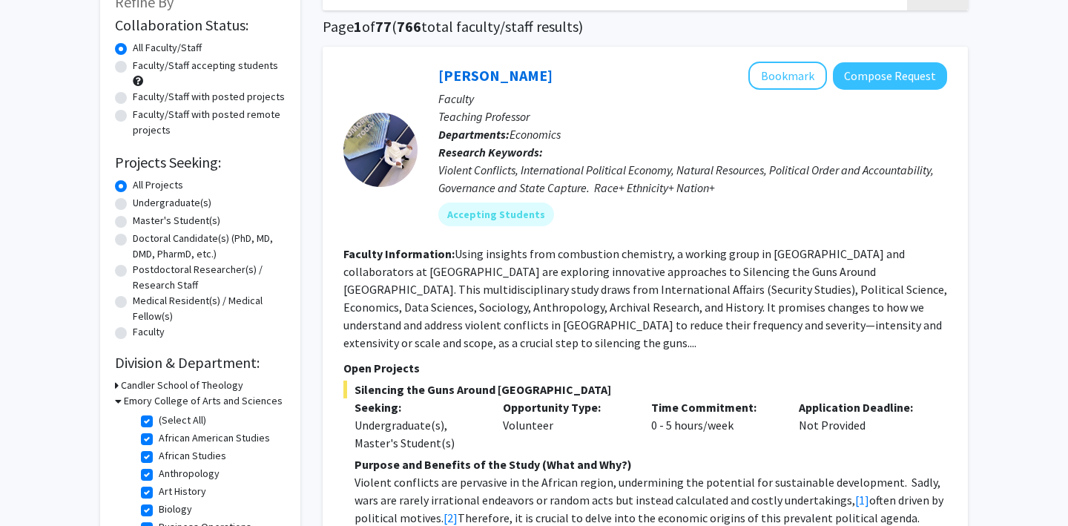
click at [133, 71] on label "Faculty/Staff accepting students" at bounding box center [205, 66] width 145 height 16
click at [133, 68] on input "Faculty/Staff accepting students" at bounding box center [138, 63] width 10 height 10
radio input "true"
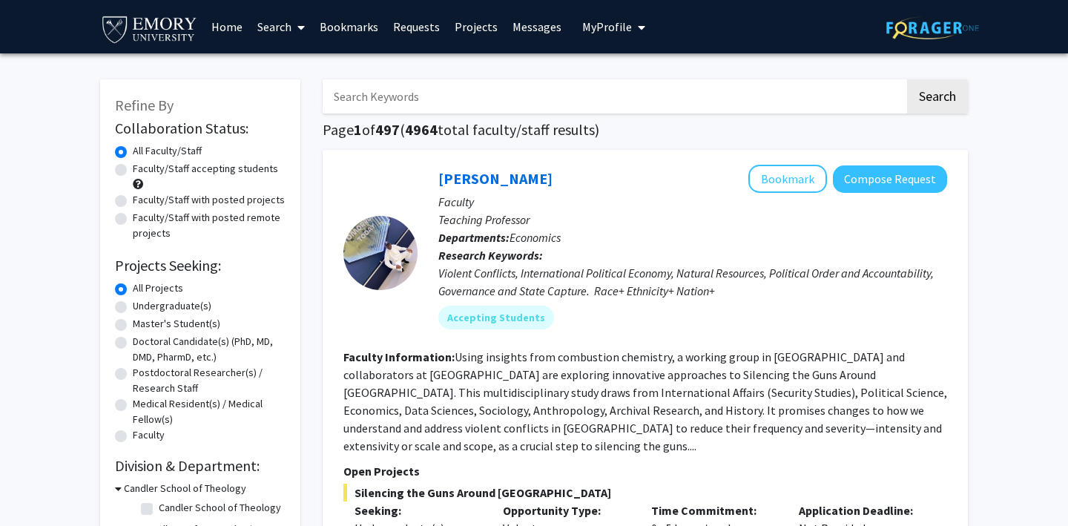
click at [234, 29] on link "Home" at bounding box center [227, 27] width 46 height 52
